Goal: Transaction & Acquisition: Obtain resource

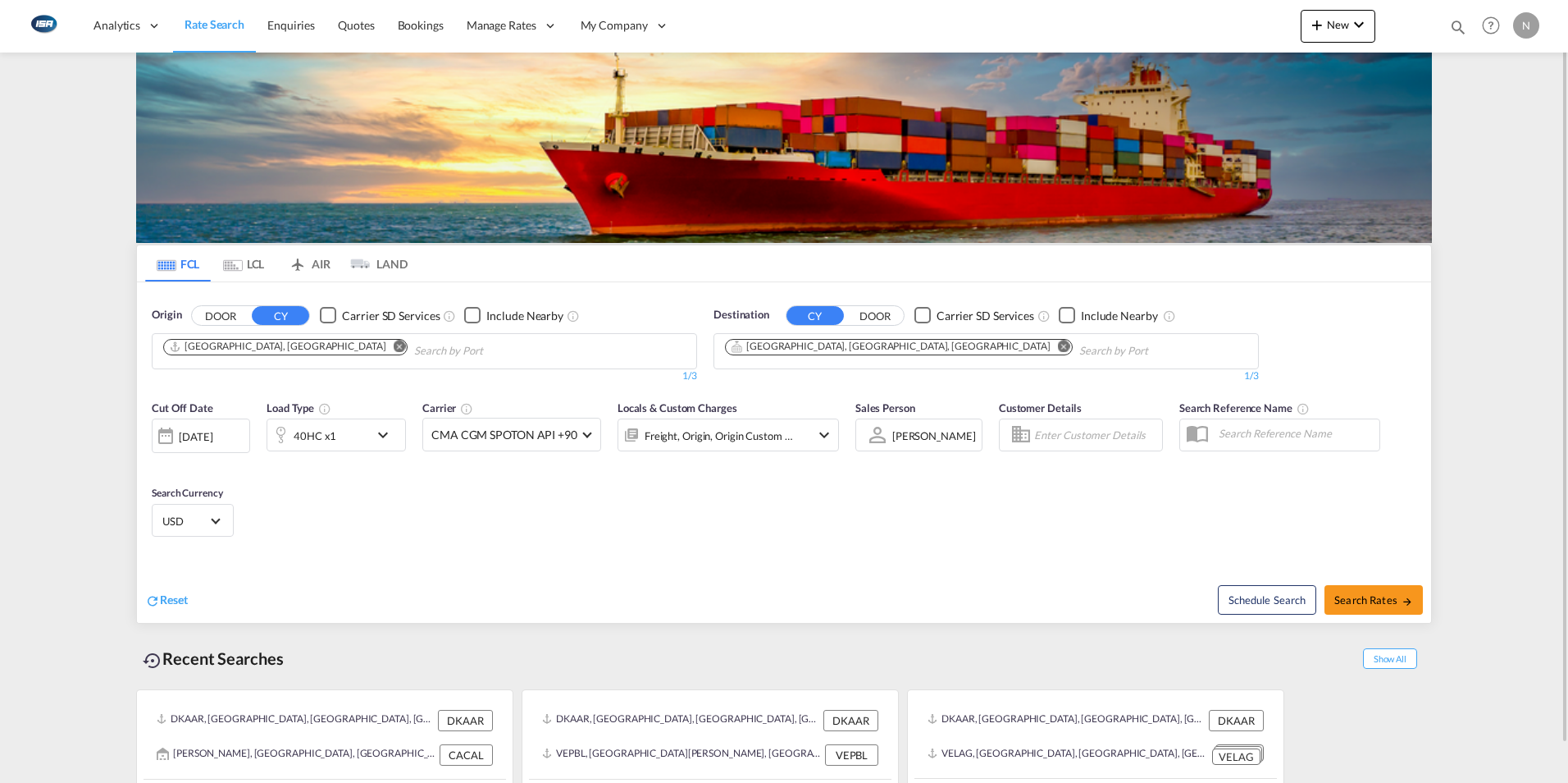
click at [1058, 345] on md-icon "Remove" at bounding box center [1064, 345] width 12 height 12
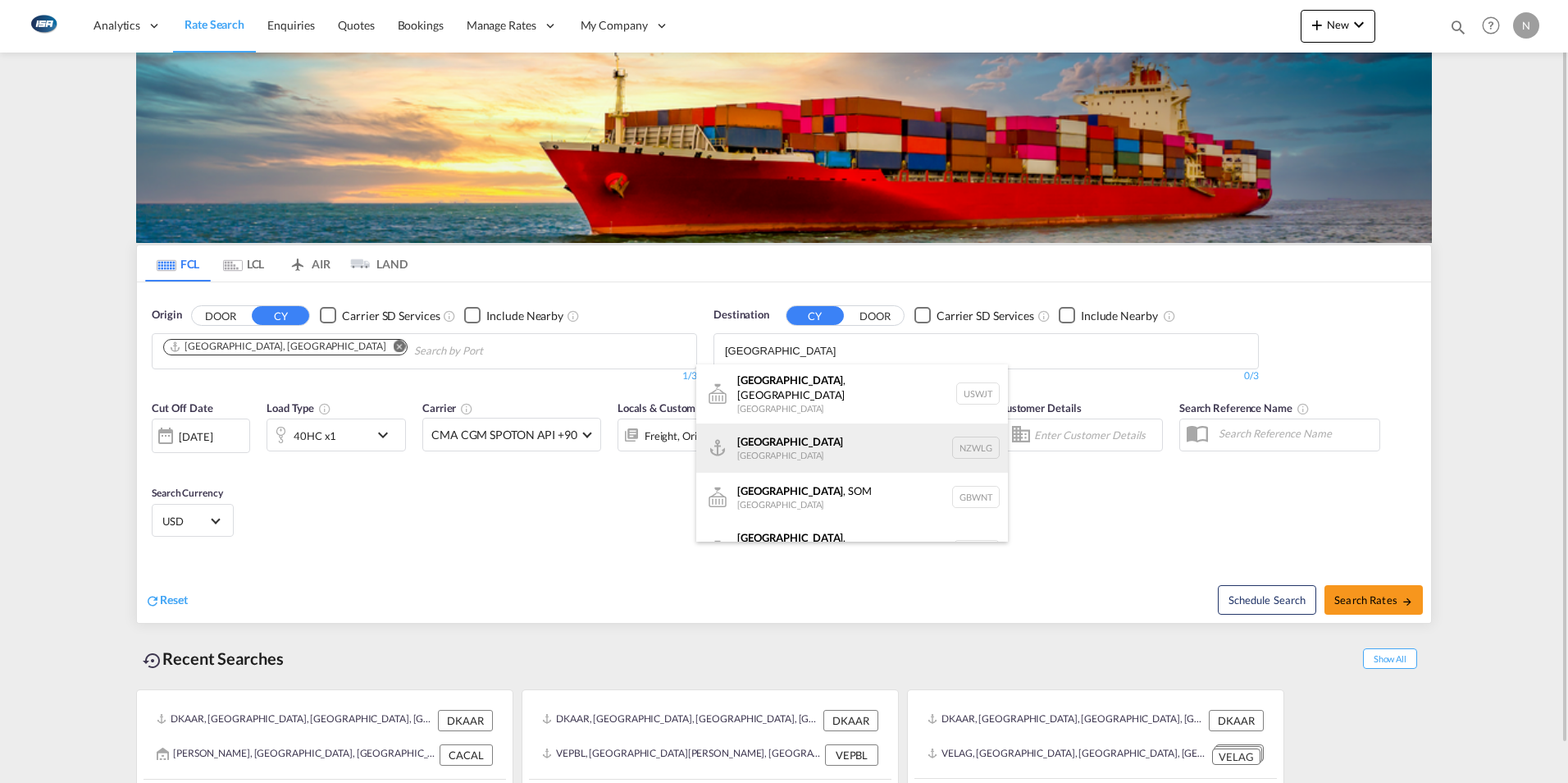
type input "[GEOGRAPHIC_DATA]"
click at [778, 434] on div "Wellington [GEOGRAPHIC_DATA] NZWLG" at bounding box center [852, 449] width 311 height 50
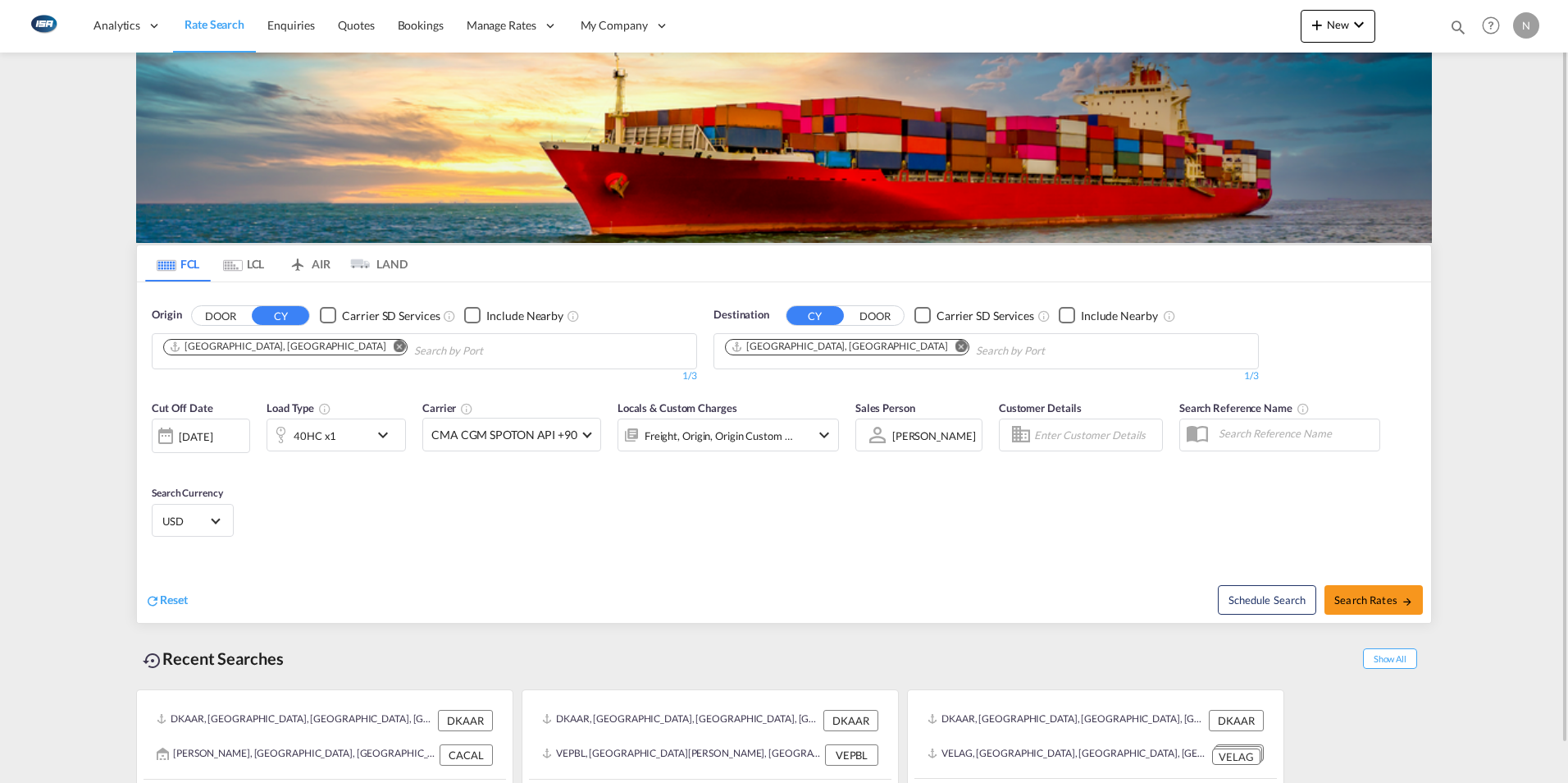
click at [1377, 602] on span "Search Rates" at bounding box center [1373, 599] width 78 height 13
type input "DKAAR to NZWLG / [DATE]"
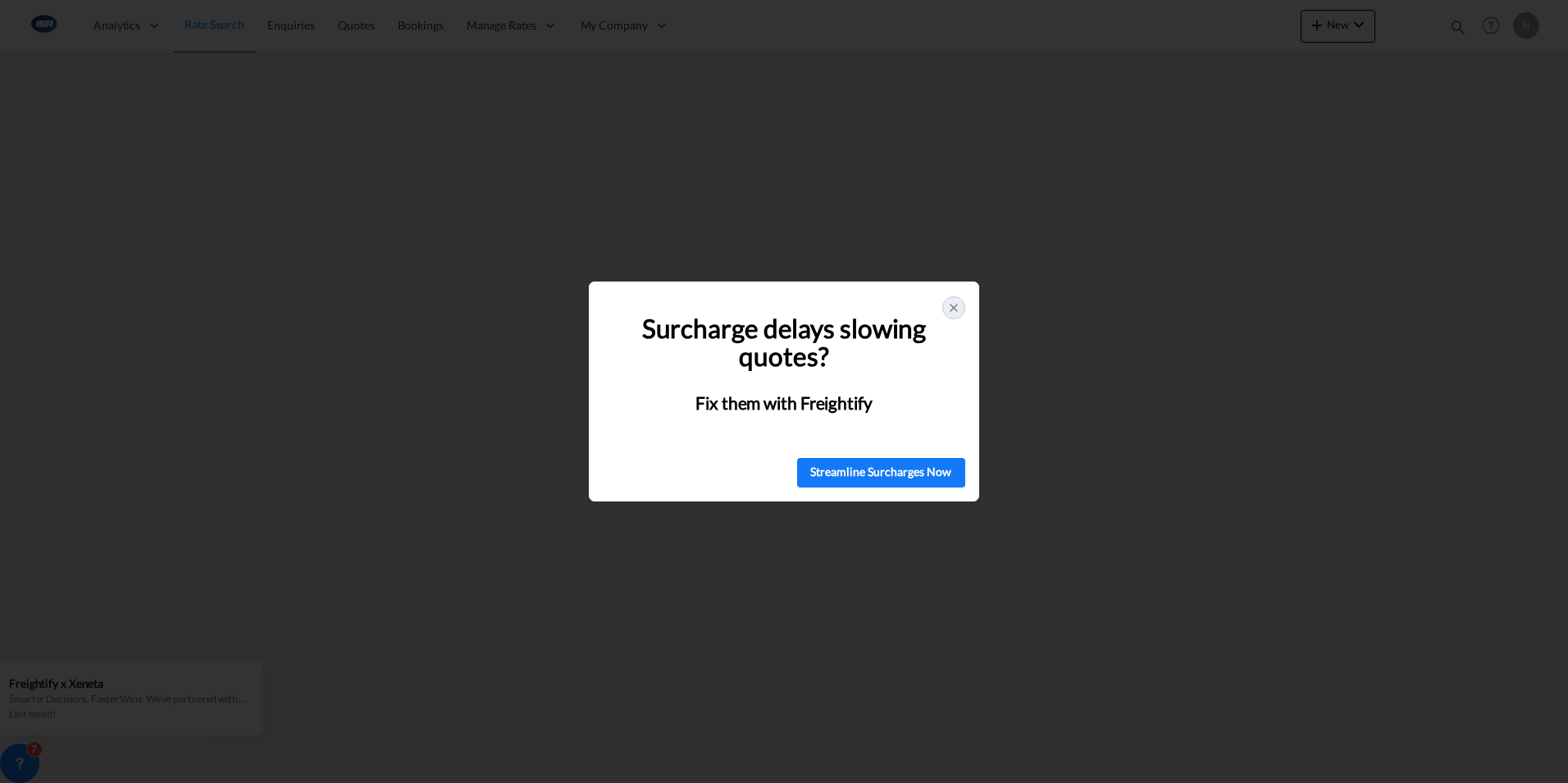
click at [949, 306] on icon at bounding box center [953, 307] width 13 height 13
